Goal: Information Seeking & Learning: Learn about a topic

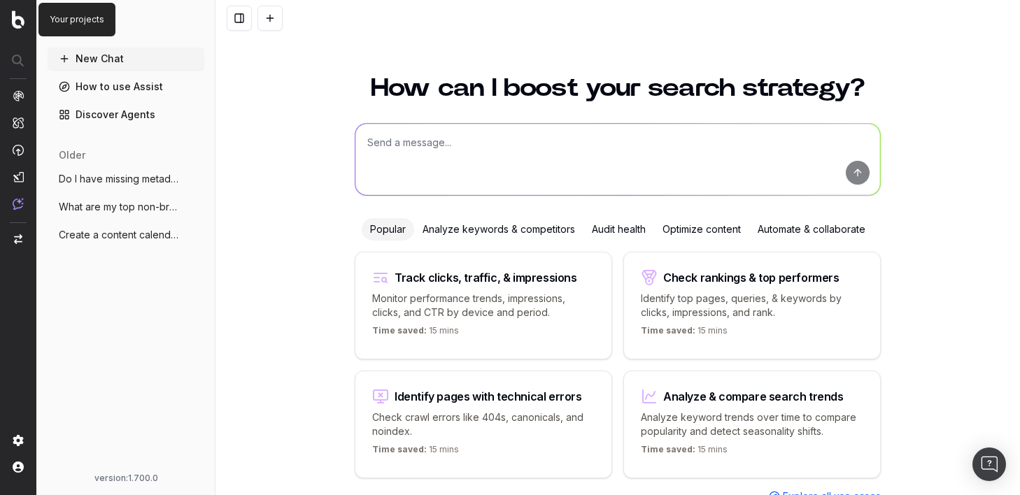
click at [16, 27] on img at bounding box center [18, 19] width 13 height 18
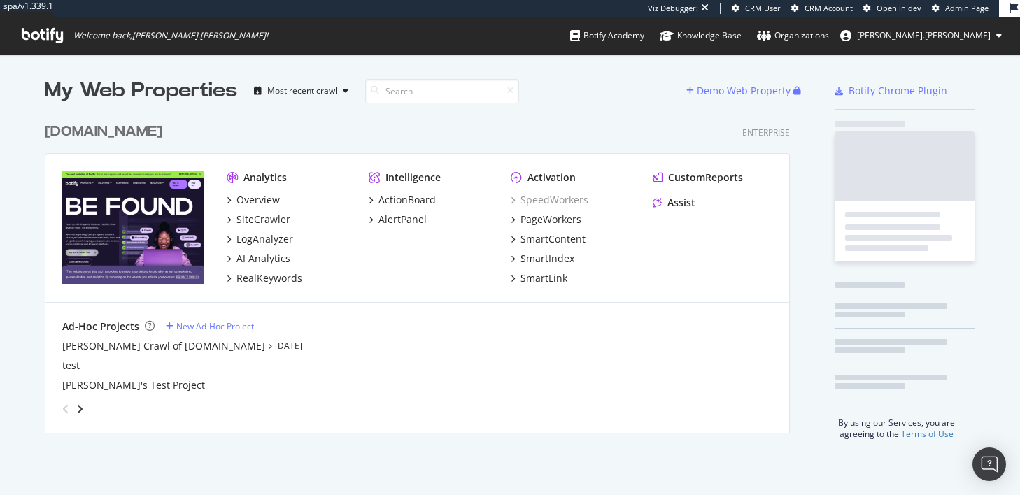
scroll to position [329, 756]
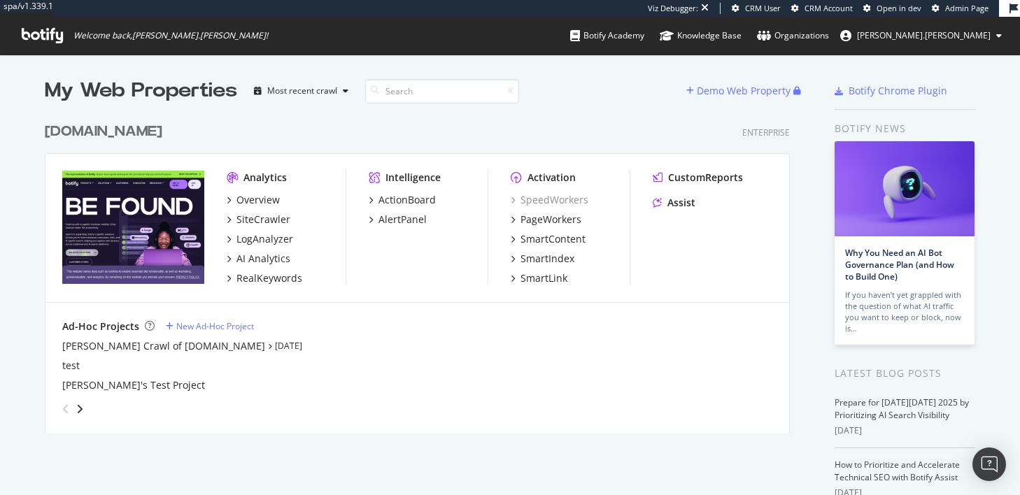
click at [164, 206] on img "grid" at bounding box center [133, 227] width 142 height 113
click at [143, 199] on img "grid" at bounding box center [133, 227] width 142 height 113
click at [96, 135] on div "[DOMAIN_NAME]" at bounding box center [104, 132] width 118 height 20
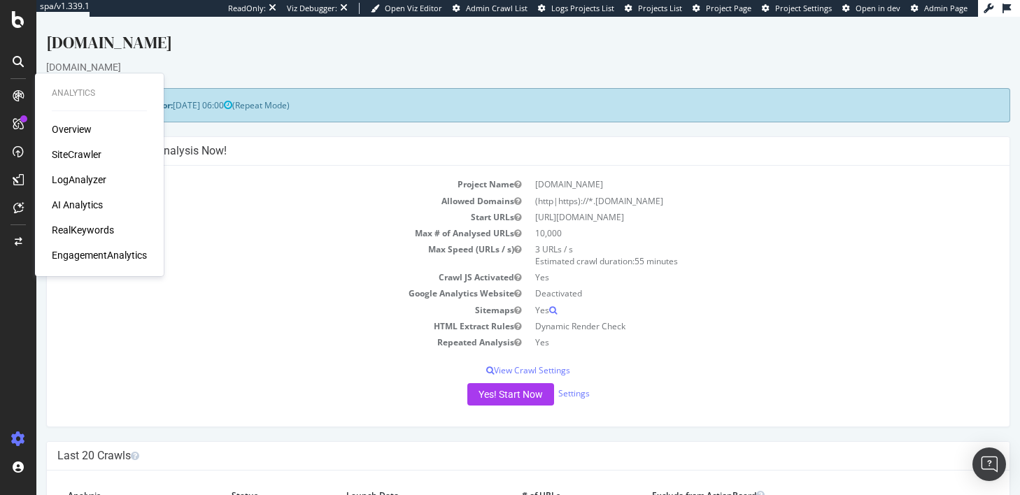
click at [84, 202] on div "AI Analytics" at bounding box center [77, 205] width 51 height 14
